Goal: Communication & Community: Answer question/provide support

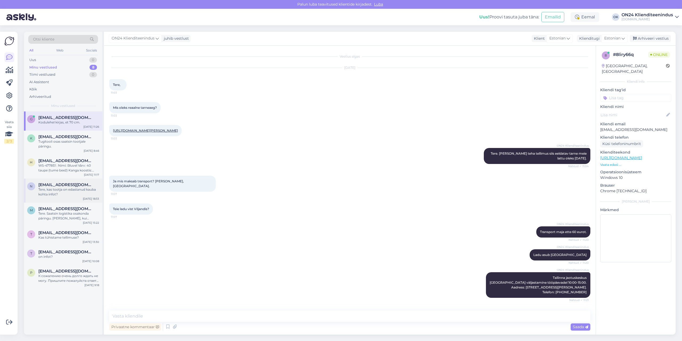
scroll to position [310, 0]
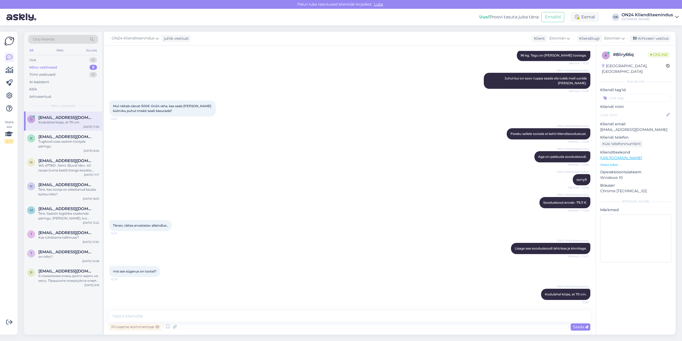
click at [78, 123] on div "Kodulehel kirjas, et 70 cm." at bounding box center [68, 122] width 61 height 5
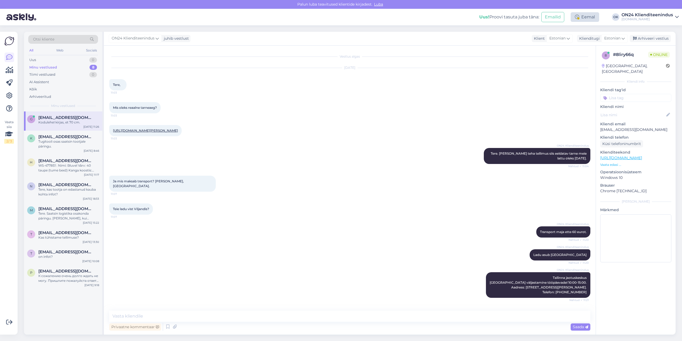
click at [586, 17] on div "Eemal" at bounding box center [585, 17] width 29 height 10
click at [566, 85] on button "Lõpeta paus" at bounding box center [567, 86] width 27 height 6
click at [440, 112] on div "Mis oleks reaalne tarneaeg? 11:03" at bounding box center [349, 107] width 481 height 23
click at [50, 138] on span "[EMAIL_ADDRESS][DOMAIN_NAME]" at bounding box center [65, 136] width 55 height 5
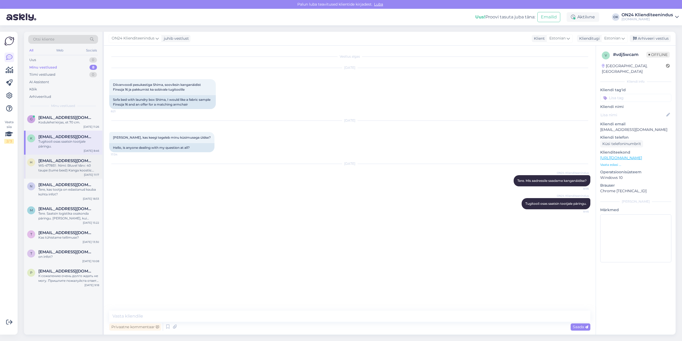
click at [66, 165] on div "WS-477851 : Nimi: Bluvel Värv: 40 taupe (tume beež) Kanga koostis: 100% PES Kul…" at bounding box center [68, 168] width 61 height 10
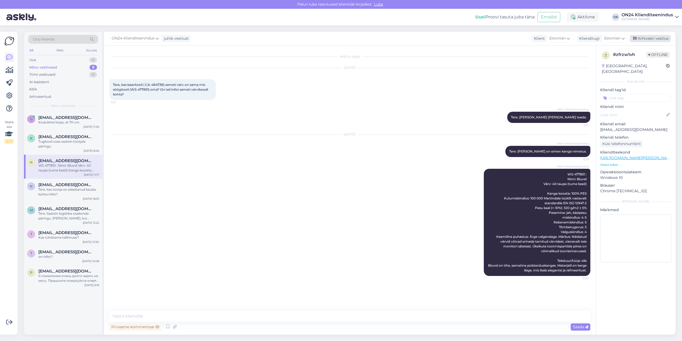
click at [653, 37] on div "Arhiveeri vestlus" at bounding box center [650, 38] width 41 height 7
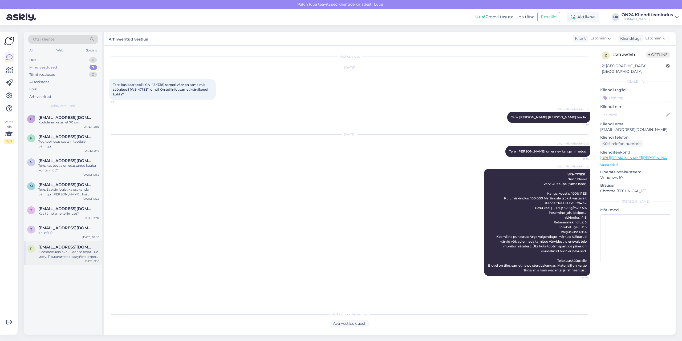
click at [75, 257] on div "К сожалению очень долго ждать не могу. Пришлите пожалуйста ответ на почте [EMAI…" at bounding box center [68, 254] width 61 height 10
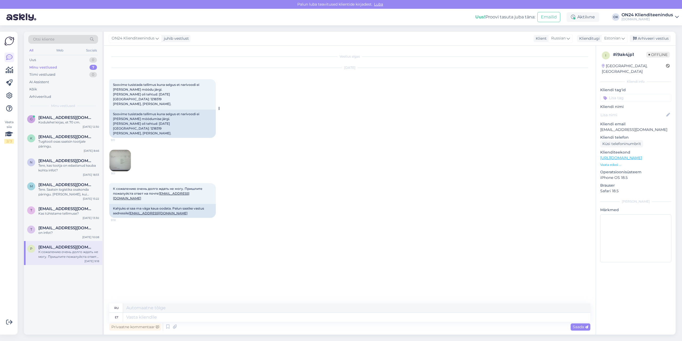
click at [147, 99] on span "Soovime tusistada tellimus kuna selgus et narivoodi ei [PERSON_NAME] möödu järg…" at bounding box center [156, 94] width 87 height 23
copy span "1218319"
click at [646, 38] on div "Arhiveeri vestlus" at bounding box center [650, 38] width 41 height 7
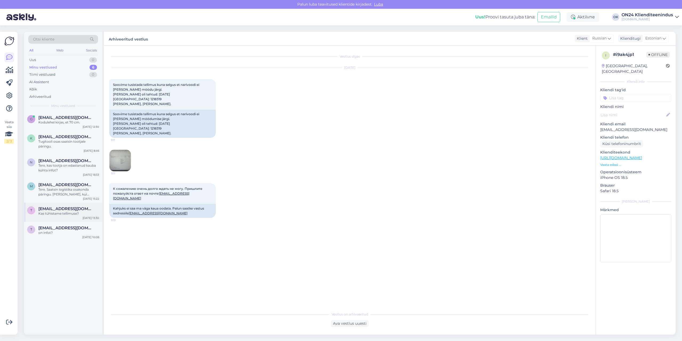
click at [74, 213] on div "Kas tühistame tellimuse?" at bounding box center [68, 213] width 61 height 5
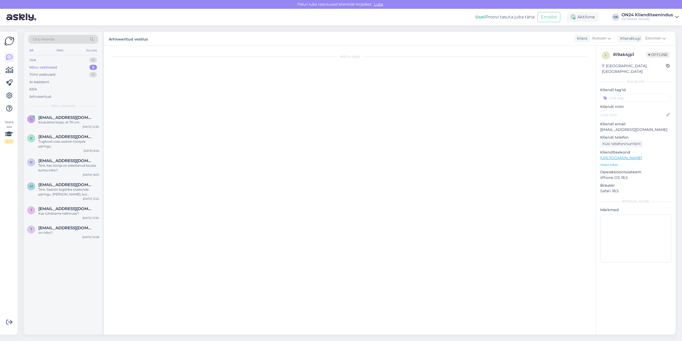
scroll to position [13, 0]
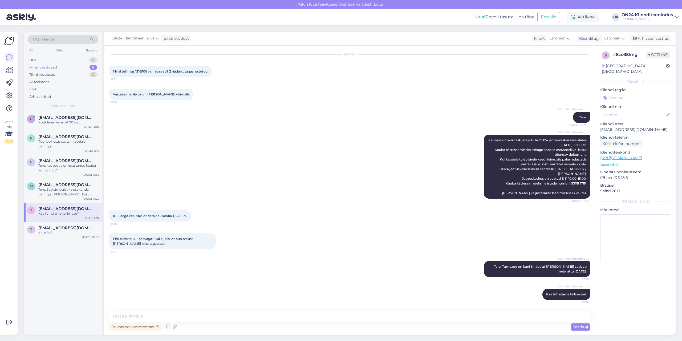
click at [144, 71] on span "Millal tellimus 1216906 valmis saab? 2 nädalat tagasi ostetud." at bounding box center [160, 71] width 95 height 4
copy span "1216906"
click at [163, 316] on textarea at bounding box center [349, 315] width 481 height 11
type textarea "Tere. [GEOGRAPHIC_DATA]"
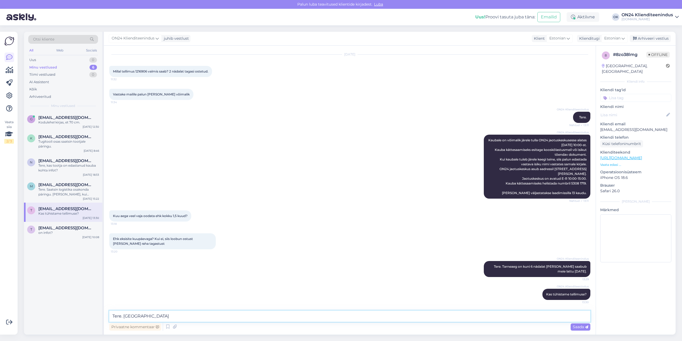
drag, startPoint x: 143, startPoint y: 318, endPoint x: 91, endPoint y: 315, distance: 52.0
click at [91, 315] on div "Otsi kliente All Web Socials Uus 0 Minu vestlused 6 Tiimi vestlused 0 AI Assist…" at bounding box center [350, 183] width 652 height 303
click at [51, 196] on div "Tere. Saatsin logistika osakonda päringu. [PERSON_NAME], kui saabub vastus." at bounding box center [68, 192] width 61 height 10
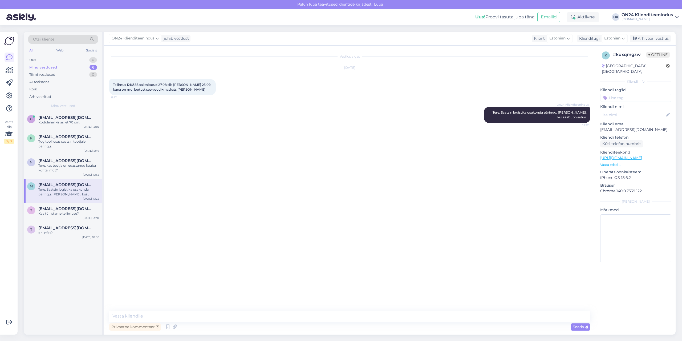
click at [136, 83] on span "Tellimus 1216385 sai esitatud 27.08 siis [PERSON_NAME] 23.09, kuna on mul lootu…" at bounding box center [162, 87] width 99 height 9
copy span "1216385"
click at [645, 36] on div "Arhiveeri vestlus" at bounding box center [650, 38] width 41 height 7
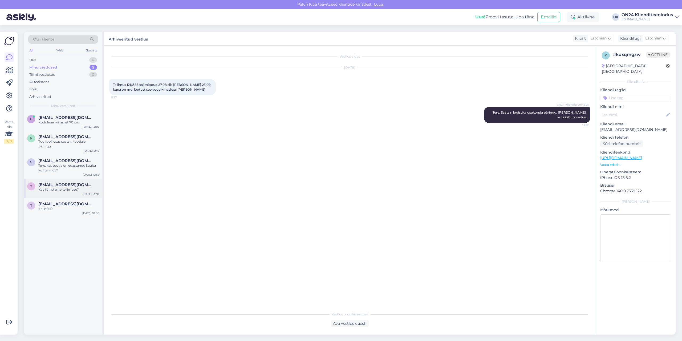
click at [58, 190] on div "Kas tühistame tellimuse?" at bounding box center [68, 189] width 61 height 5
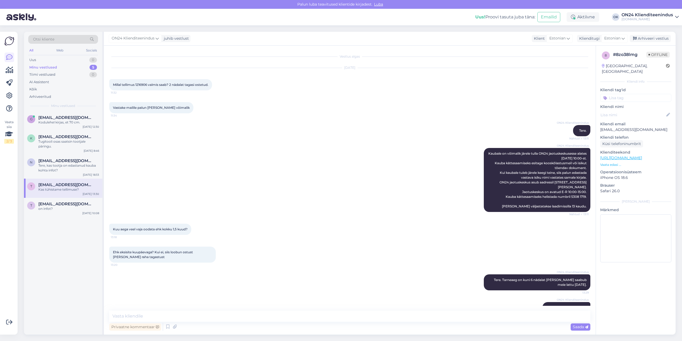
scroll to position [13, 0]
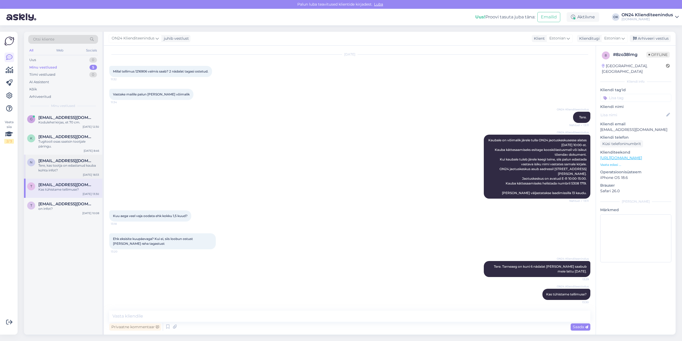
click at [65, 172] on div "Tere, kas tootja on edastanud kauba kohta infot?" at bounding box center [68, 168] width 61 height 10
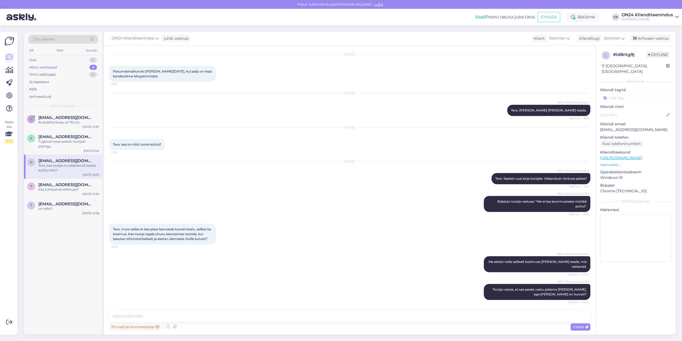
scroll to position [86, 0]
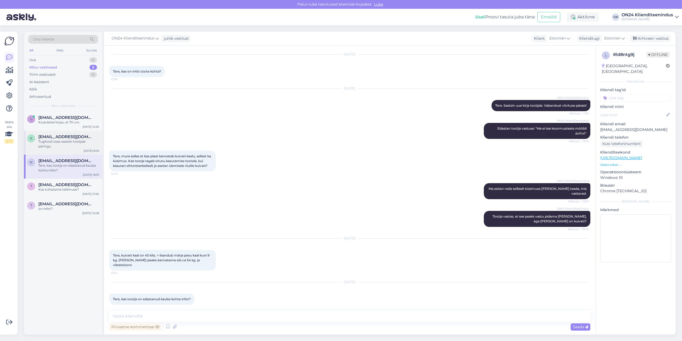
click at [66, 149] on div "k [EMAIL_ADDRESS][DOMAIN_NAME] Tugitooli osas saatsin tootjale päringu. [DATE] …" at bounding box center [63, 143] width 78 height 24
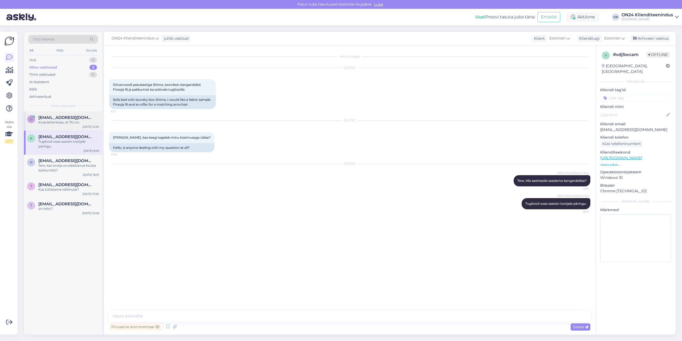
click at [62, 122] on div "Kodulehel kirjas, et 70 cm." at bounding box center [68, 122] width 61 height 5
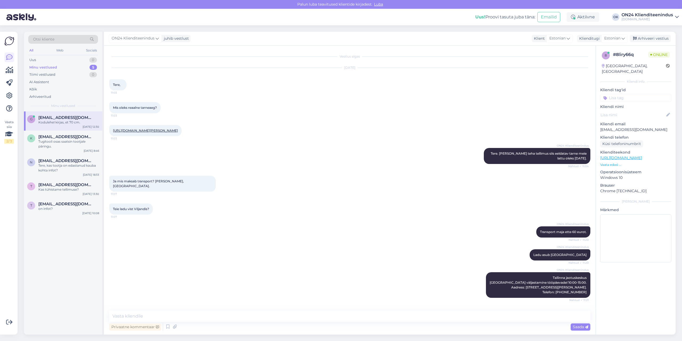
scroll to position [310, 0]
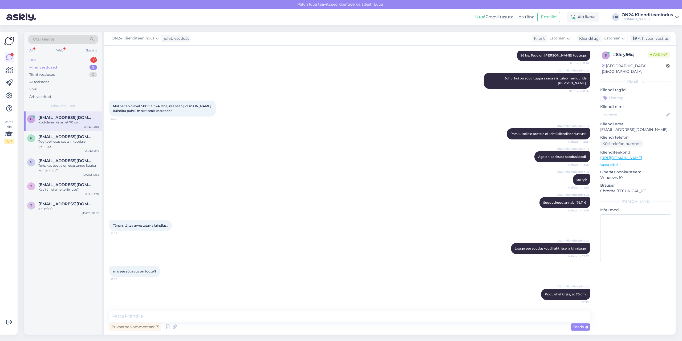
click at [41, 61] on div "Uus 1" at bounding box center [63, 59] width 70 height 7
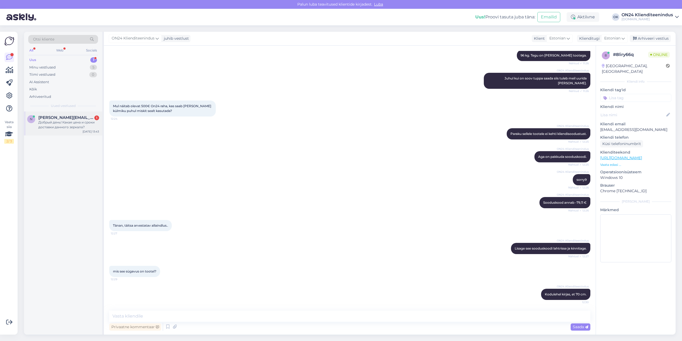
click at [56, 117] on span "[PERSON_NAME][EMAIL_ADDRESS][DOMAIN_NAME]" at bounding box center [65, 117] width 55 height 5
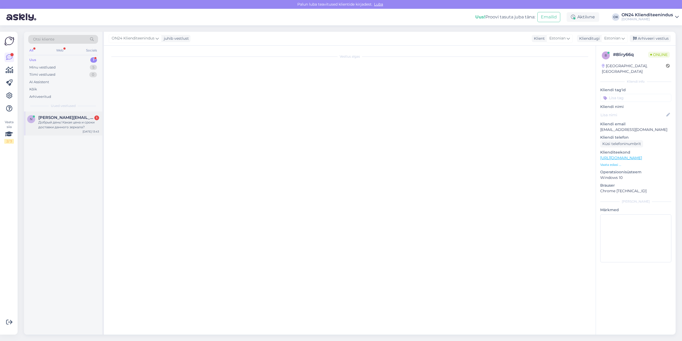
scroll to position [0, 0]
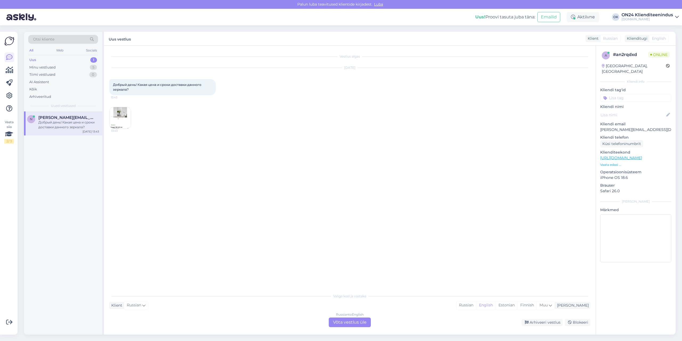
click at [123, 117] on img at bounding box center [119, 117] width 21 height 21
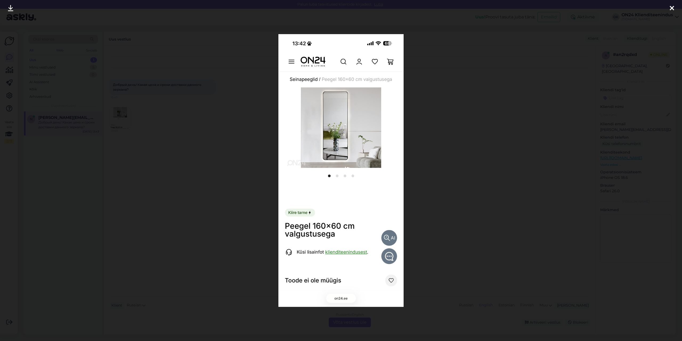
click at [218, 112] on div at bounding box center [341, 170] width 682 height 341
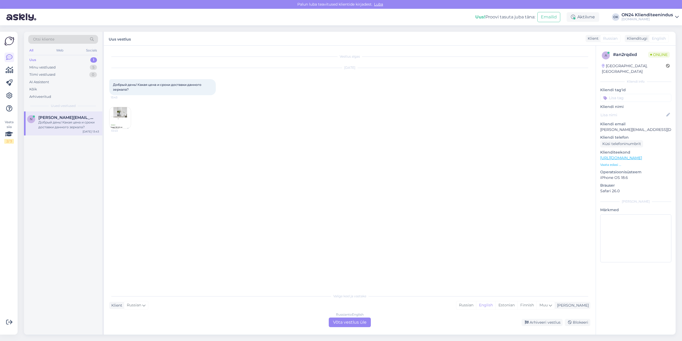
click at [616, 162] on p "Vaata edasi ..." at bounding box center [635, 164] width 71 height 5
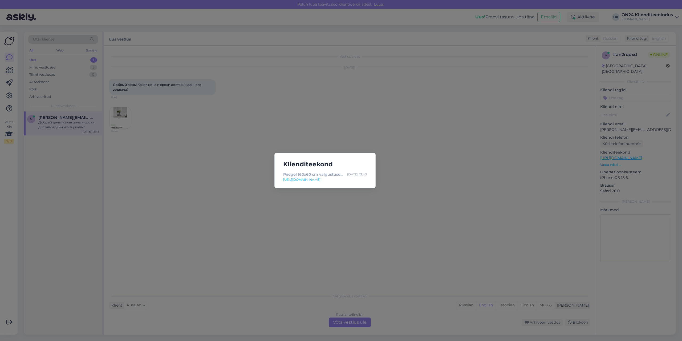
click at [354, 180] on link "[URL][DOMAIN_NAME]" at bounding box center [325, 179] width 84 height 5
click at [325, 220] on div "Klienditeekond Peegel 160x60 cm valgustusega RU-465056 - [DOMAIN_NAME] Sisustus…" at bounding box center [341, 170] width 682 height 341
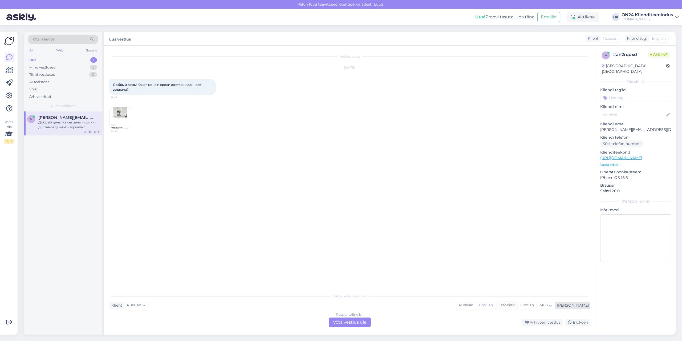
click at [517, 304] on div "Estonian" at bounding box center [506, 305] width 22 height 8
click at [353, 325] on div "Russian to Estonian Võta vestlus üle" at bounding box center [350, 322] width 42 height 10
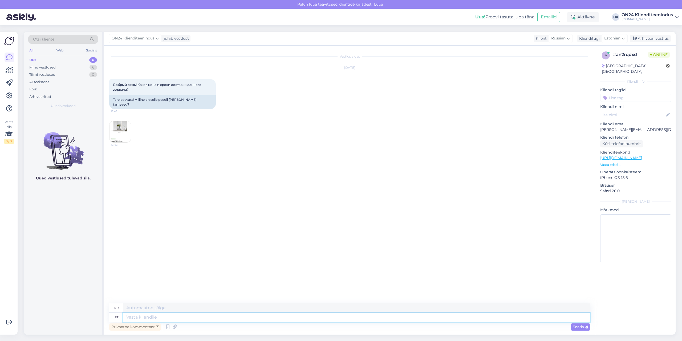
click at [349, 319] on textarea at bounding box center [356, 316] width 467 height 9
type textarea "Tere. P"
type textarea "Привет."
type textarea "Tere. Paraku a"
type textarea "Здравствуйте. К сожалению."
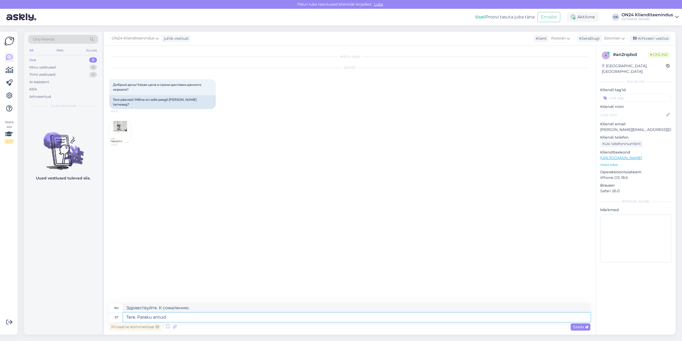
type textarea "Tere. Paraku antud t"
type textarea "Здравствуйте. К сожалению, учитывая"
type textarea "Tere. Paraku antud to"
type textarea "Здравствуйте. К сожалению, это не так."
type textarea "Tere. Paraku antud toode e"
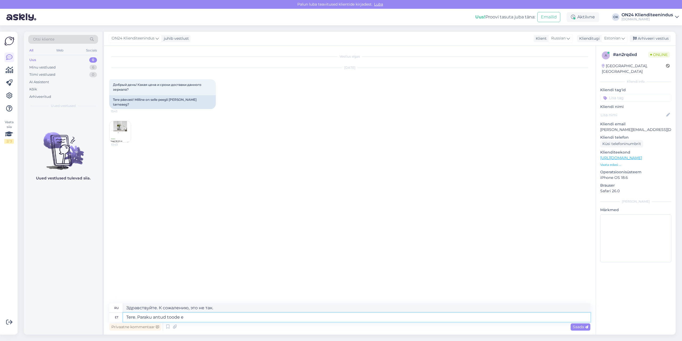
type textarea "Здравствуйте. К сожалению, этот продукт"
type textarea "Tere. Paraku antud toode ei o"
type textarea "Здравствуйте. К сожалению, этого товара нет."
type textarea "Tere. Paraku antud toode ei ole m"
type textarea "Здравствуйте. К сожалению, этого товара нет в наличии."
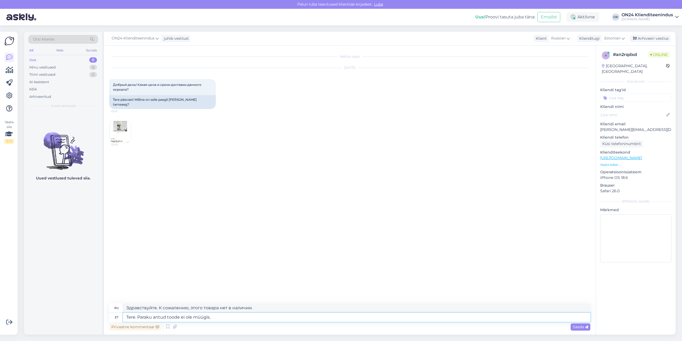
type textarea "Tere. Paraku antud toode ei ole müügis."
type textarea "Здравствуйте. К сожалению, этот товар не продаётся."
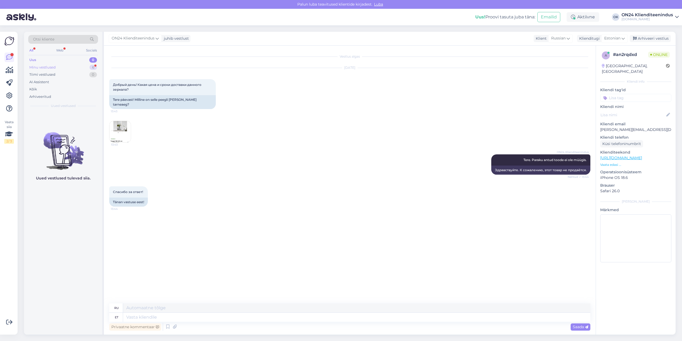
click at [70, 66] on div "Minu vestlused 6" at bounding box center [63, 67] width 70 height 7
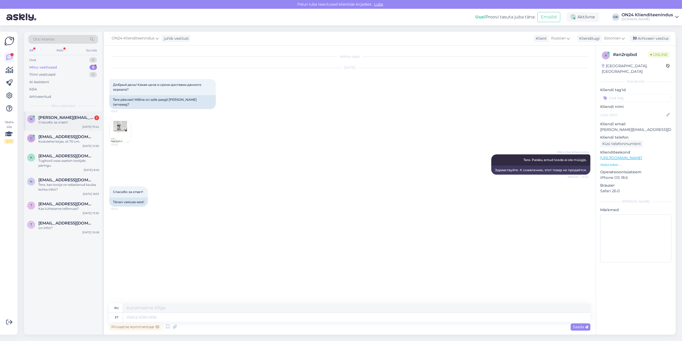
click at [73, 121] on div "Спасибо за ответ!" at bounding box center [68, 122] width 61 height 5
click at [656, 37] on div "Arhiveeri vestlus" at bounding box center [650, 38] width 41 height 7
